Goal: Information Seeking & Learning: Learn about a topic

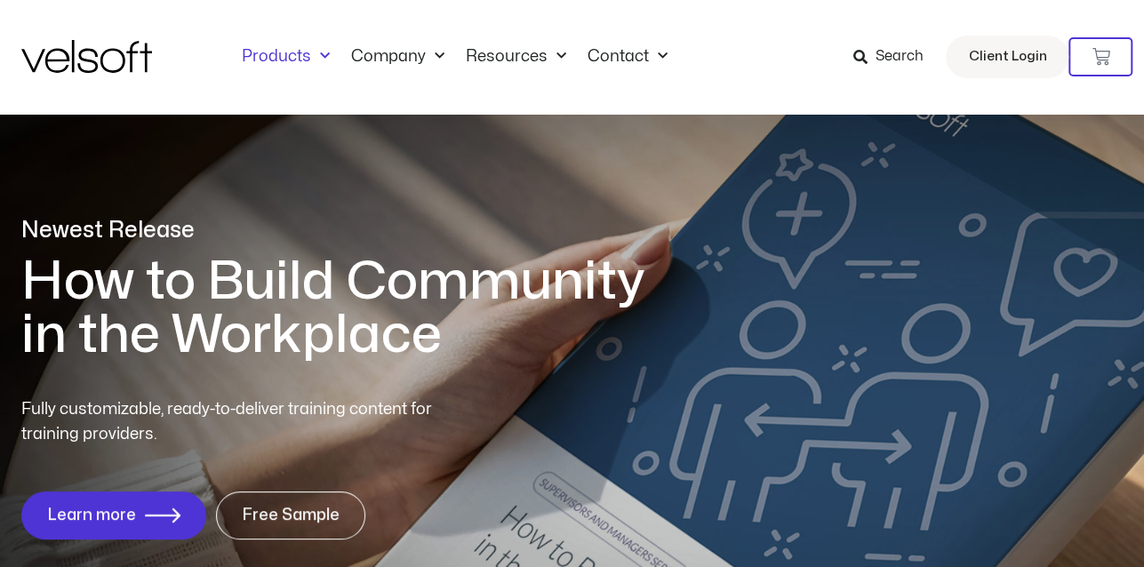
click at [299, 57] on link "Products" at bounding box center [285, 57] width 109 height 20
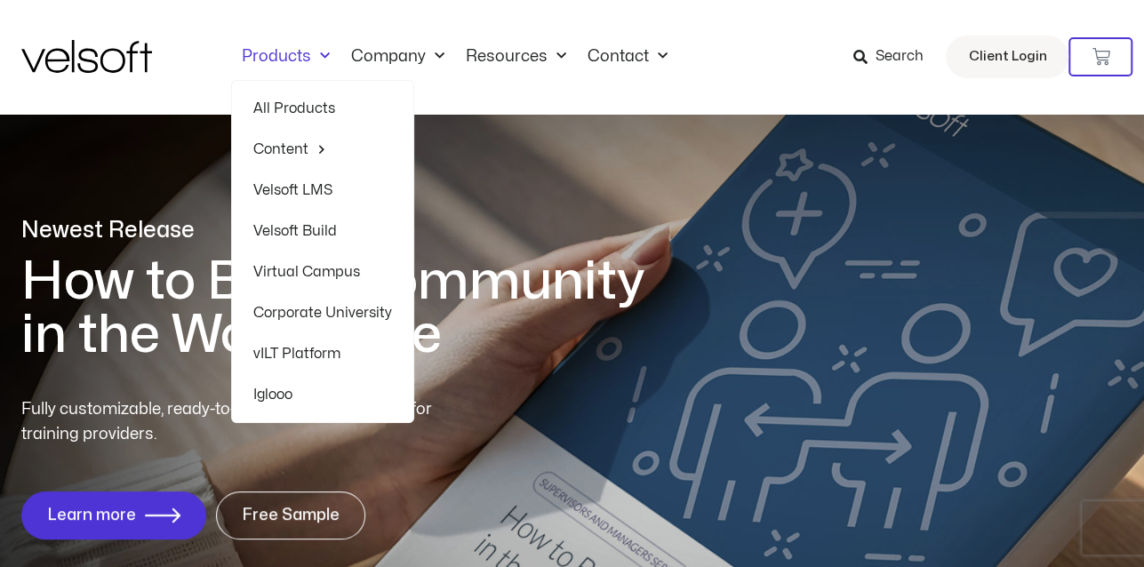
click at [290, 104] on link "All Products" at bounding box center [322, 108] width 139 height 41
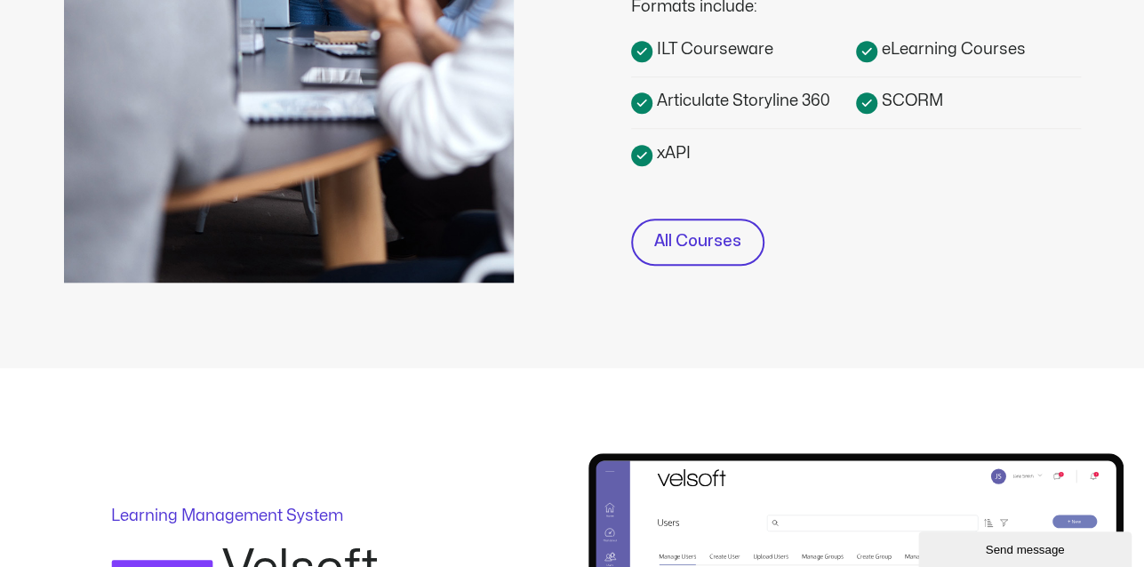
scroll to position [800, 0]
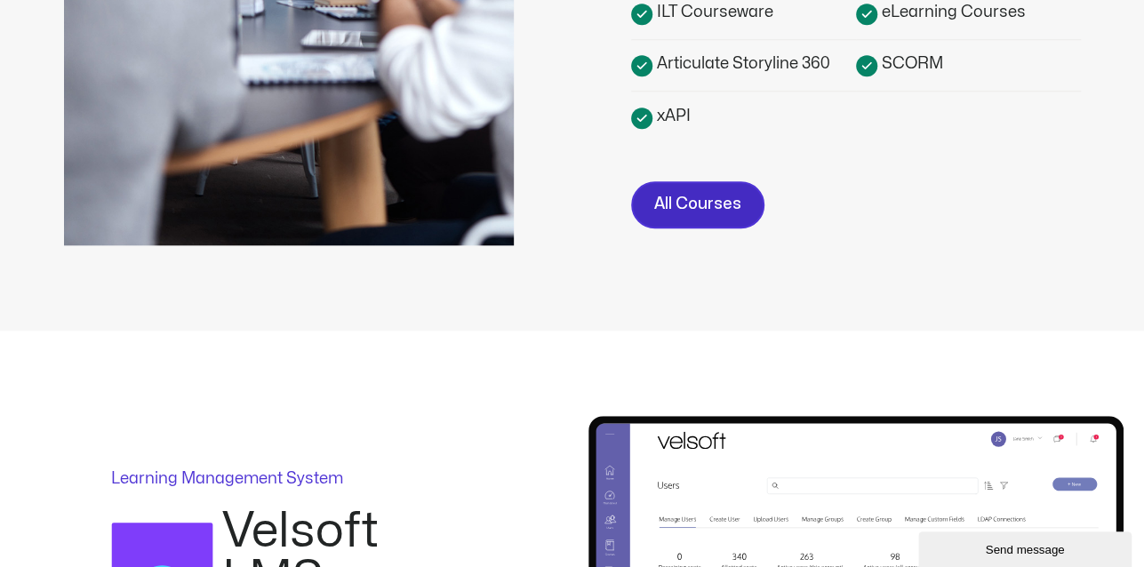
click at [691, 212] on span "All Courses" at bounding box center [697, 205] width 87 height 26
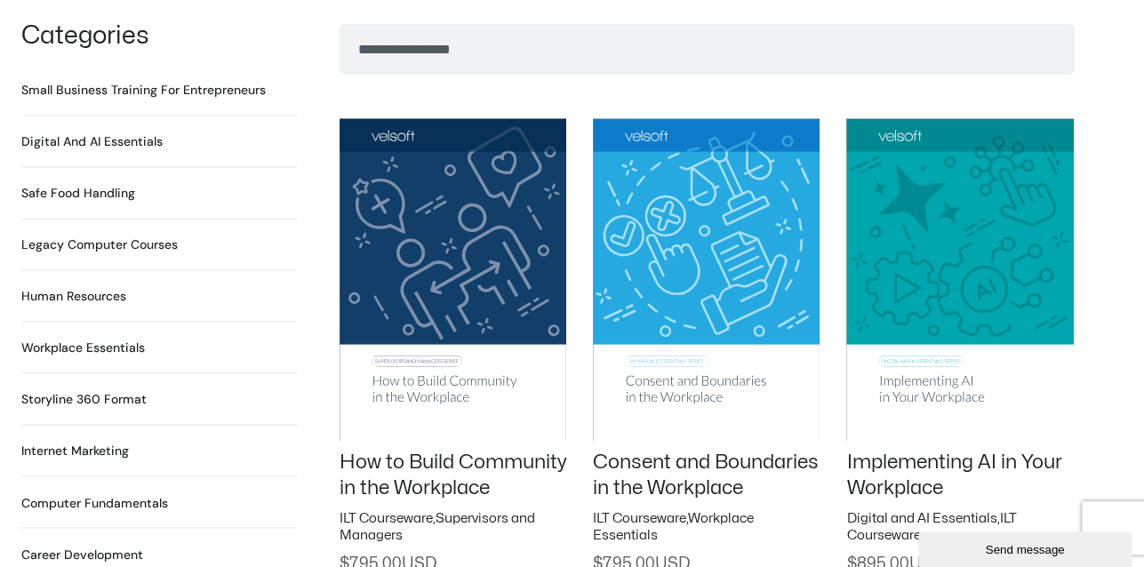
scroll to position [1244, 0]
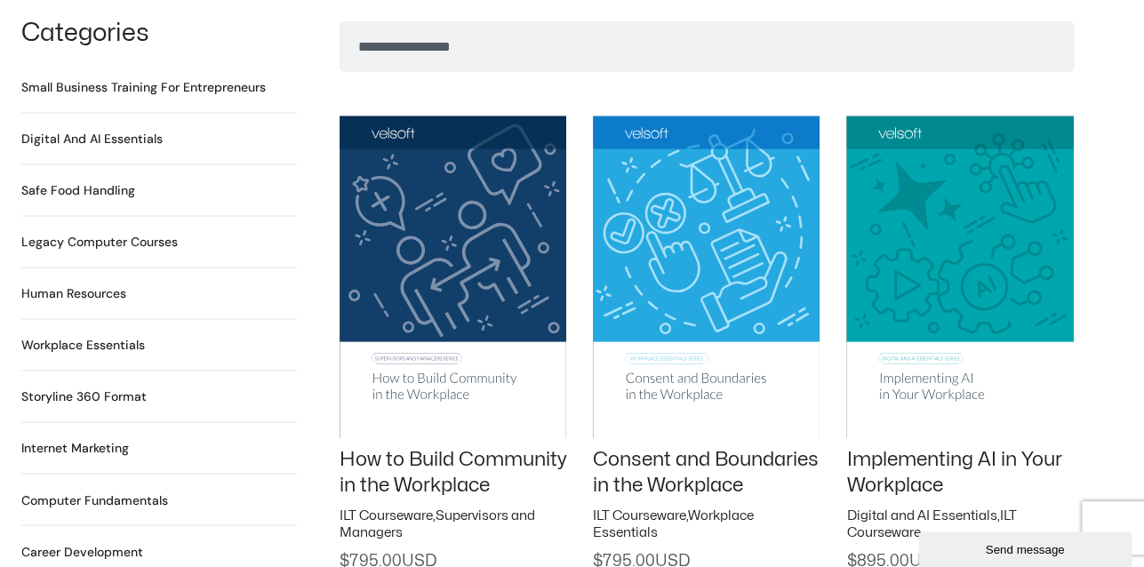
click at [121, 130] on h2 "Digital and AI Essentials 23 Products" at bounding box center [91, 139] width 141 height 19
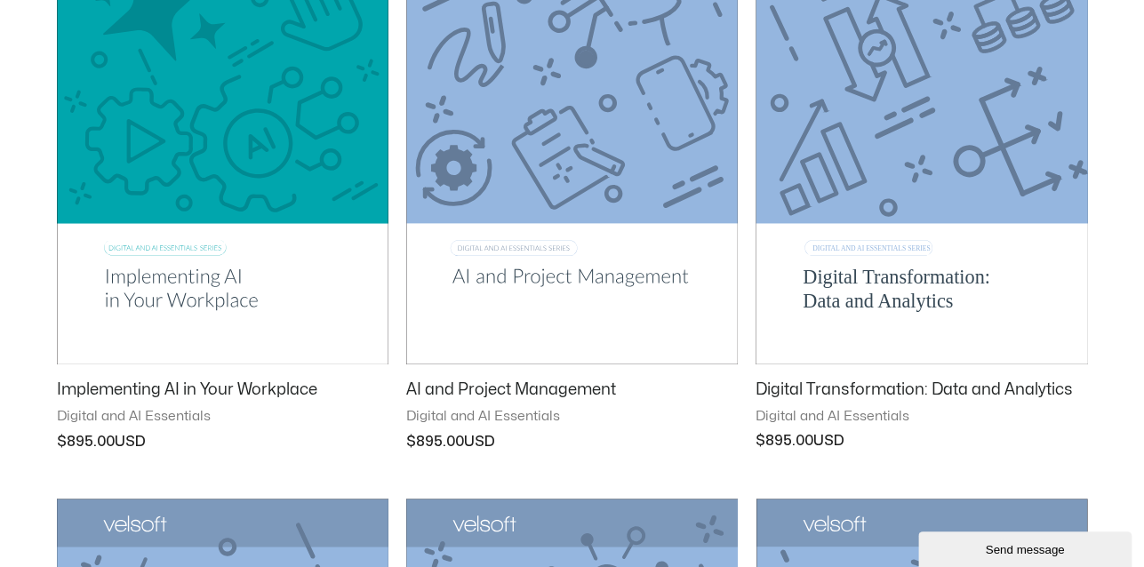
scroll to position [533, 0]
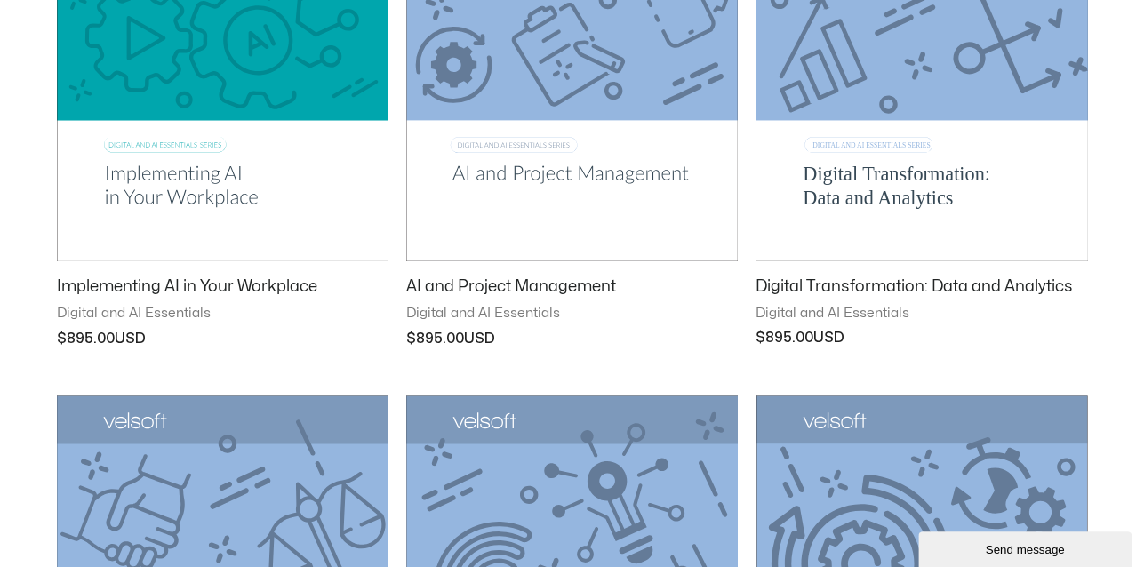
click at [453, 289] on h2 "AI and Project Management" at bounding box center [572, 286] width 332 height 20
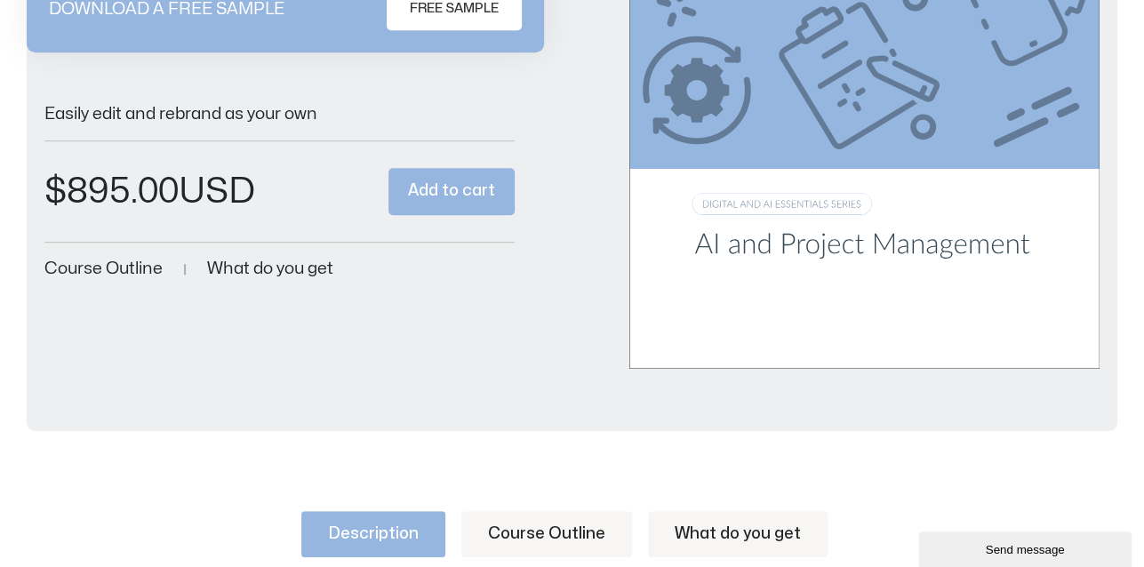
scroll to position [622, 0]
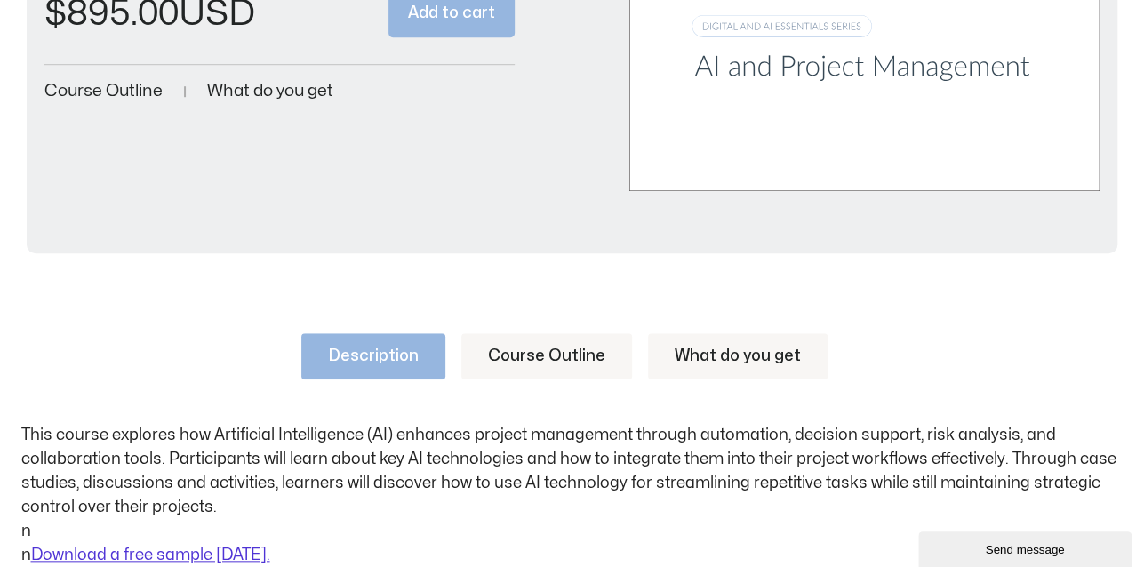
click at [105, 83] on span "Course Outline" at bounding box center [103, 91] width 118 height 17
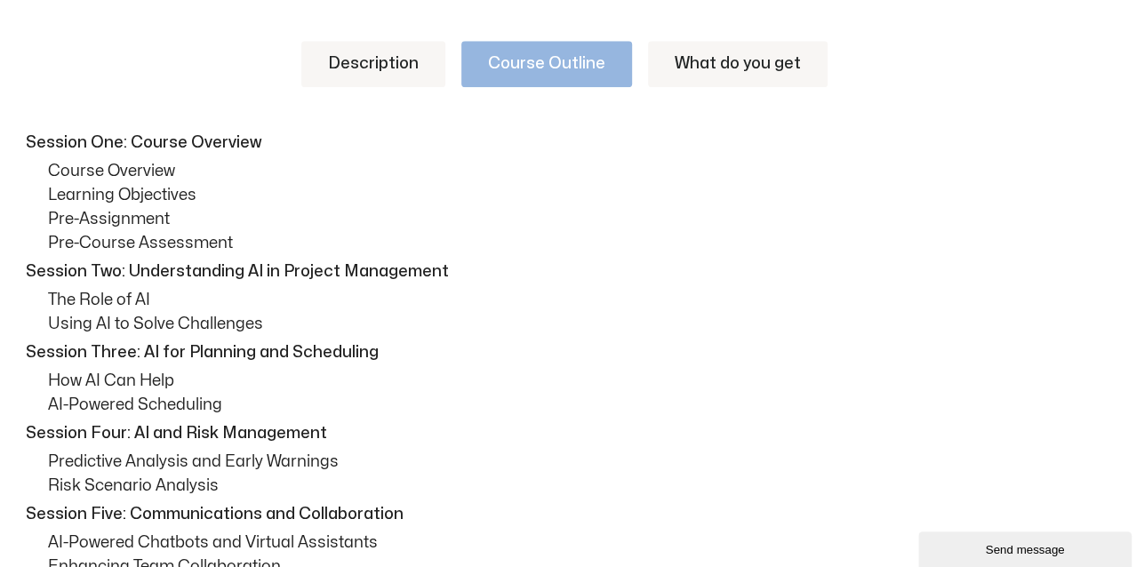
scroll to position [908, 0]
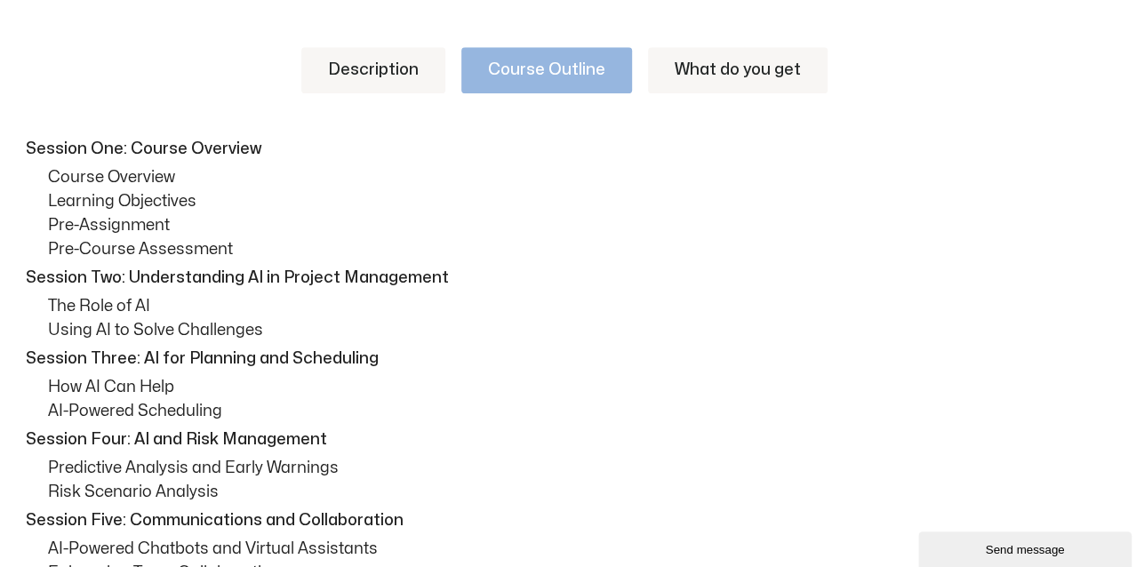
click at [87, 165] on p "Course Overview" at bounding box center [585, 177] width 1075 height 24
drag, startPoint x: 473, startPoint y: 1, endPoint x: 297, endPoint y: 168, distance: 242.7
click at [297, 168] on p "Course Overview" at bounding box center [585, 177] width 1075 height 24
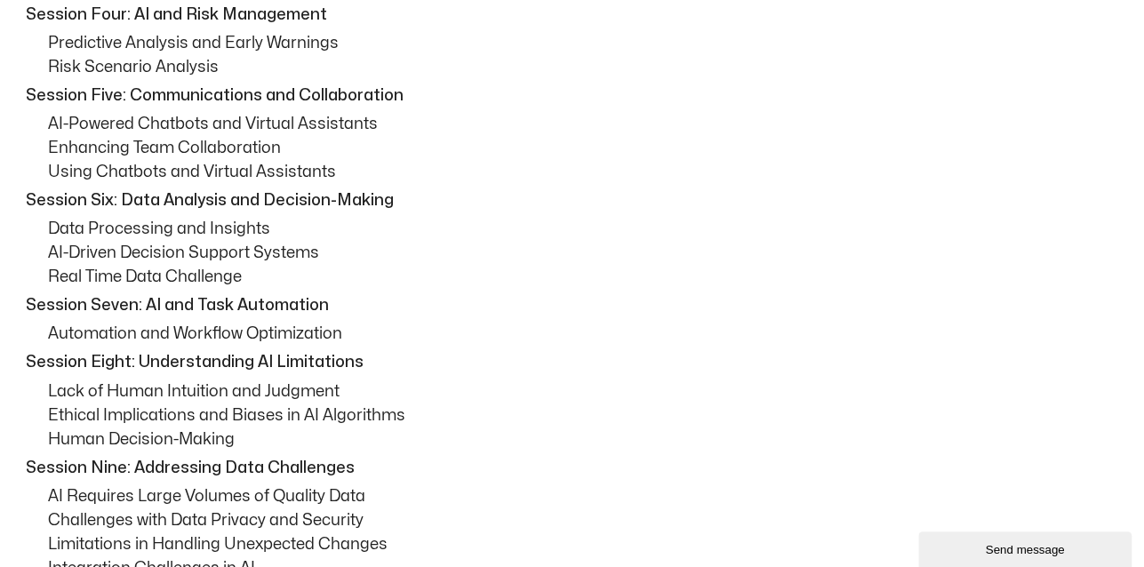
scroll to position [1067, 0]
